Goal: Information Seeking & Learning: Learn about a topic

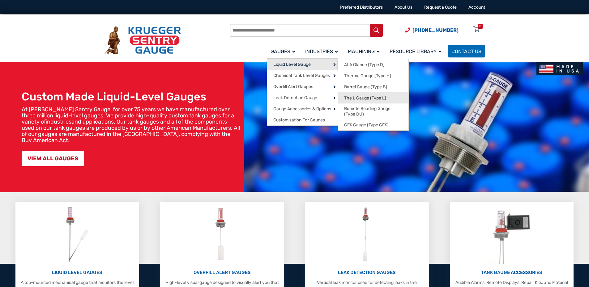
click at [382, 96] on span "The L Gauge (Type L)" at bounding box center [365, 99] width 42 height 6
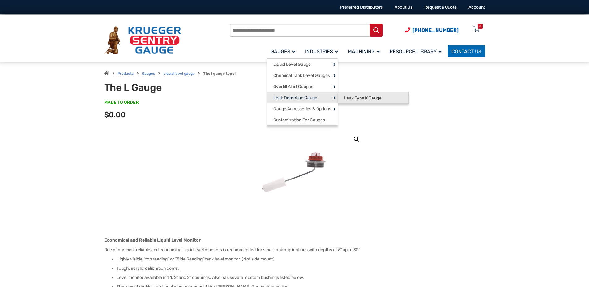
click at [350, 95] on link "Leak Type K Gauge" at bounding box center [373, 97] width 71 height 11
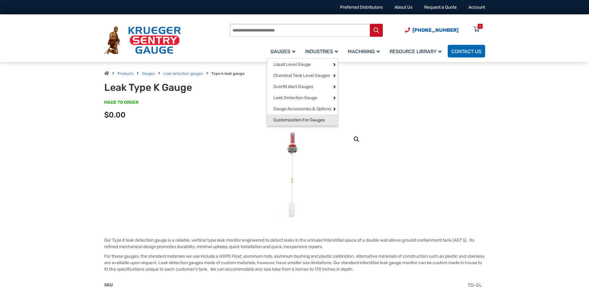
click at [307, 122] on span "Customization For Gauges" at bounding box center [299, 121] width 52 height 6
